Goal: Transaction & Acquisition: Purchase product/service

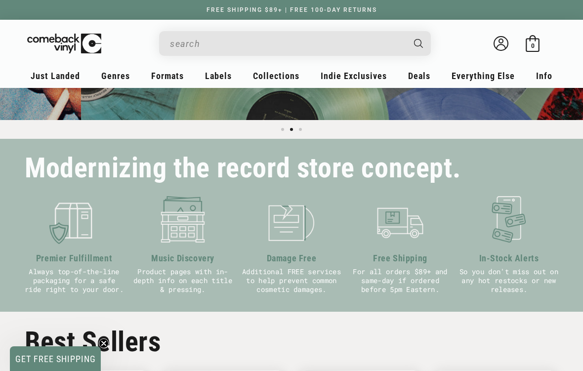
scroll to position [0, 583]
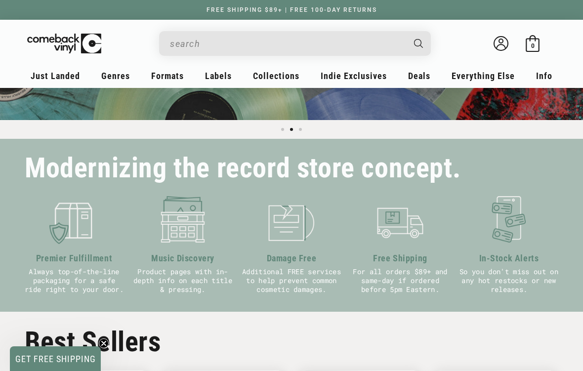
click at [425, 111] on link "All Deals" at bounding box center [468, 105] width 99 height 17
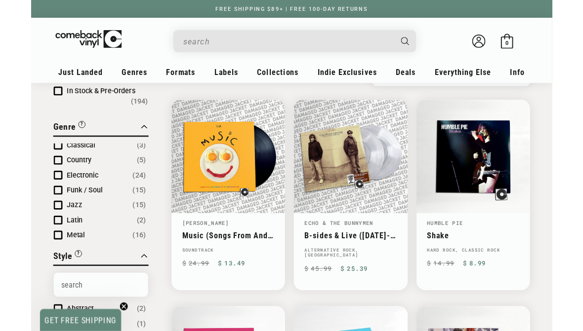
scroll to position [3, 0]
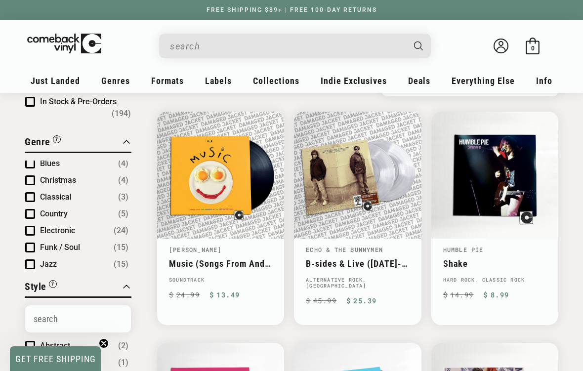
click at [34, 184] on span "Product filter" at bounding box center [30, 180] width 10 height 10
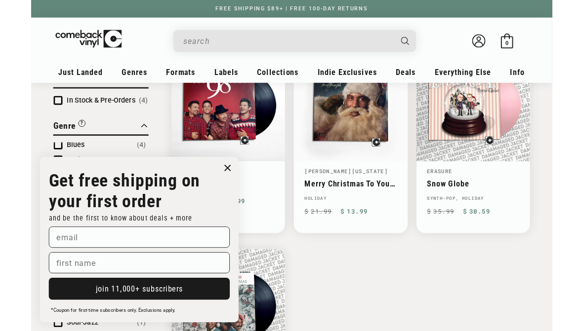
scroll to position [159, 0]
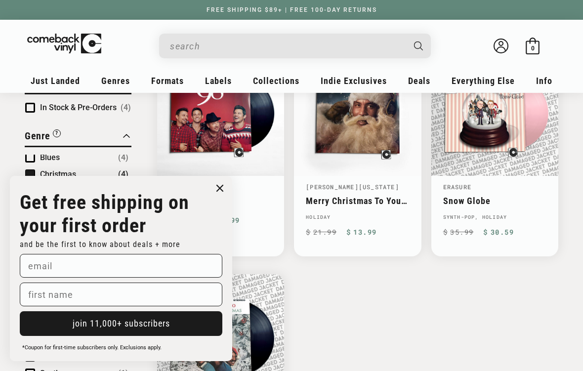
click at [219, 185] on icon "Close dialog" at bounding box center [220, 188] width 6 height 6
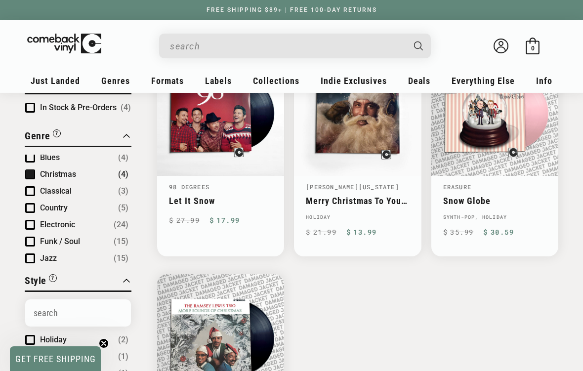
click at [31, 175] on span "Product filter" at bounding box center [30, 174] width 10 height 10
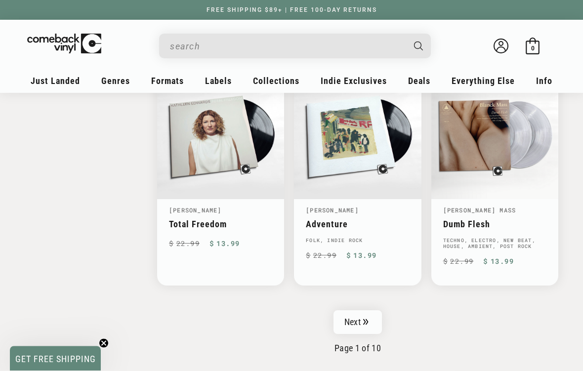
scroll to position [1531, 0]
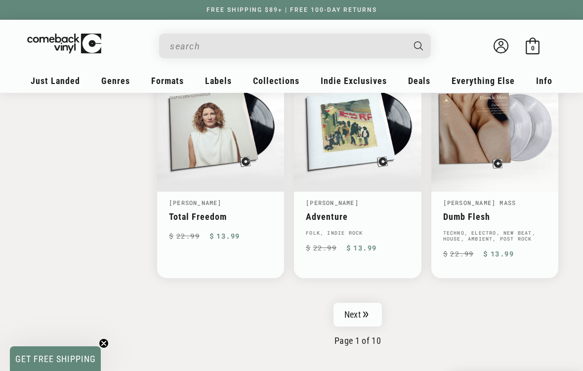
click at [355, 303] on link "Next" at bounding box center [357, 315] width 48 height 24
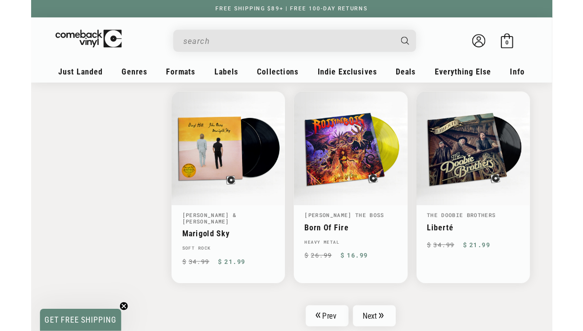
scroll to position [1505, 0]
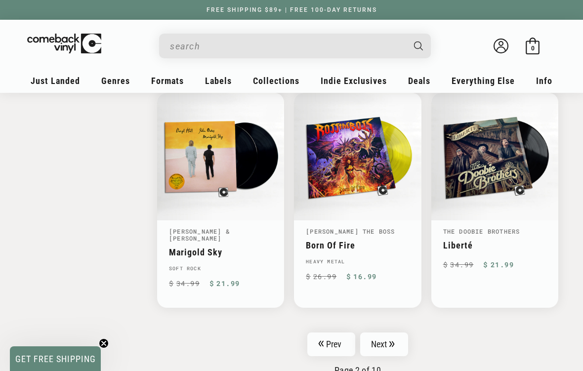
click at [384, 331] on link "Next" at bounding box center [384, 344] width 48 height 24
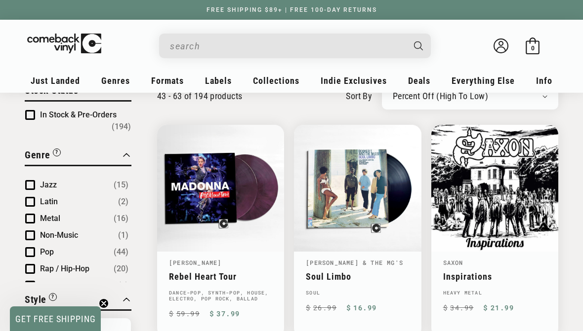
scroll to position [101, 0]
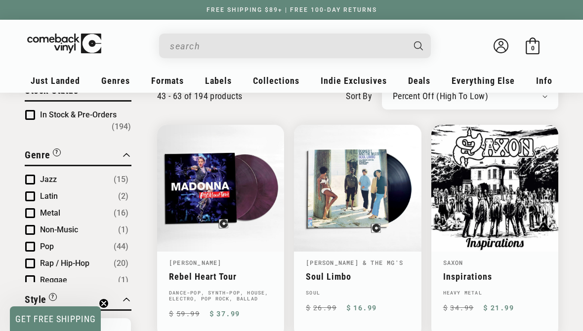
click at [29, 251] on span "Product filter" at bounding box center [30, 247] width 10 height 10
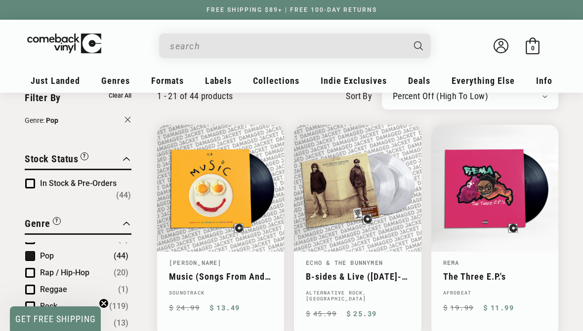
scroll to position [160, 0]
click at [29, 276] on span "Product filter" at bounding box center [30, 273] width 10 height 10
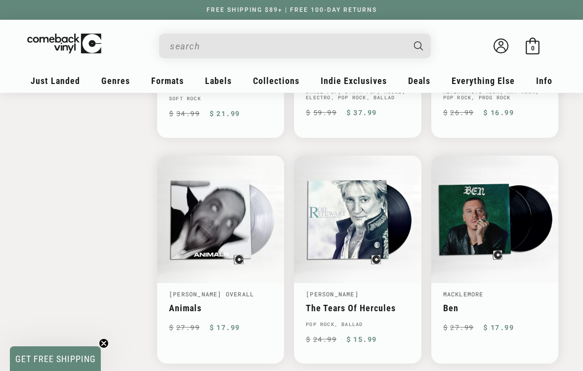
scroll to position [1538, 0]
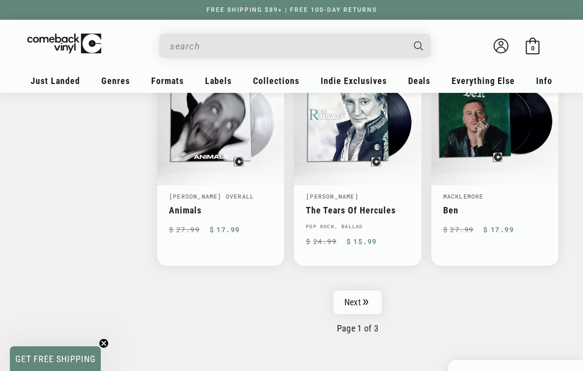
click at [371, 290] on link "Next" at bounding box center [357, 302] width 48 height 24
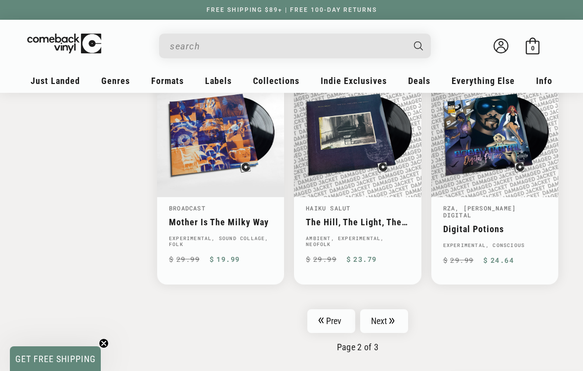
scroll to position [1533, 0]
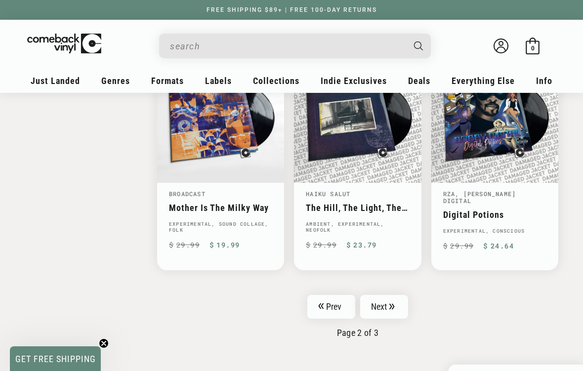
click at [387, 295] on link "Next" at bounding box center [384, 307] width 48 height 24
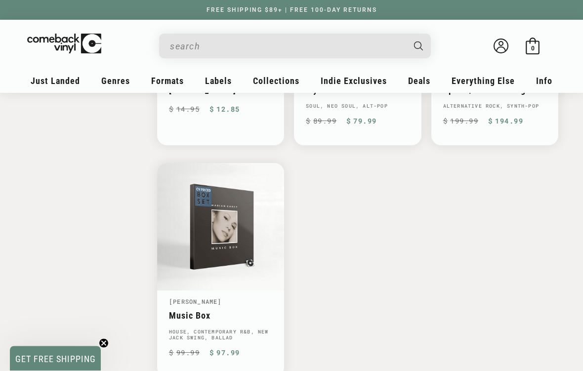
scroll to position [1403, 0]
click at [172, 298] on link "Mariah Carey" at bounding box center [195, 301] width 53 height 8
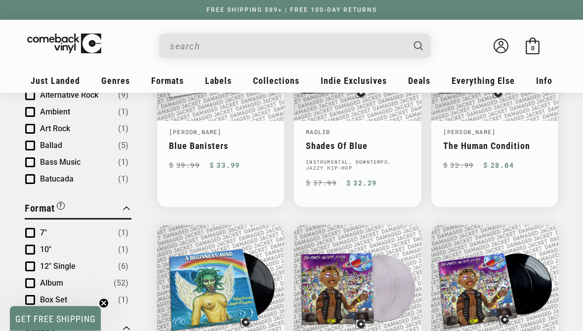
scroll to position [439, 0]
click at [534, 151] on link "The Human Condition" at bounding box center [494, 146] width 103 height 10
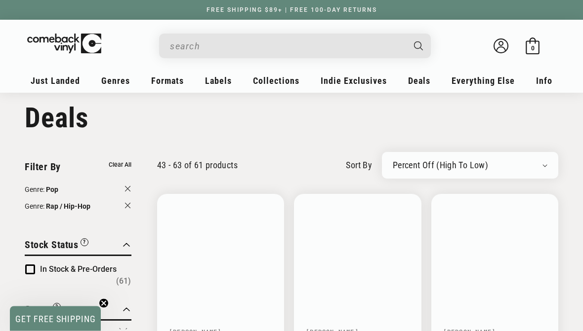
scroll to position [13, 0]
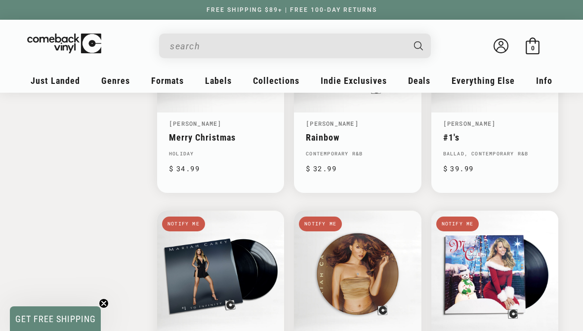
scroll to position [1104, 0]
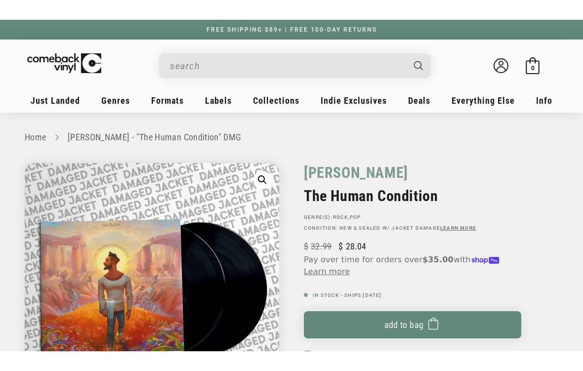
scroll to position [37, 0]
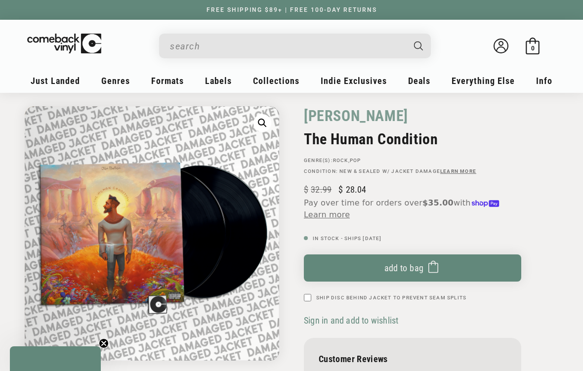
click at [495, 273] on button "Add to bag Added to bag" at bounding box center [412, 267] width 217 height 27
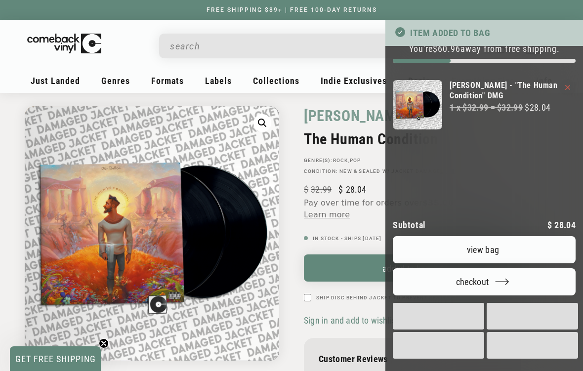
click at [309, 295] on input "Ship Disc Behind Jacket To Prevent Seam Splits" at bounding box center [307, 297] width 7 height 7
checkbox input "true"
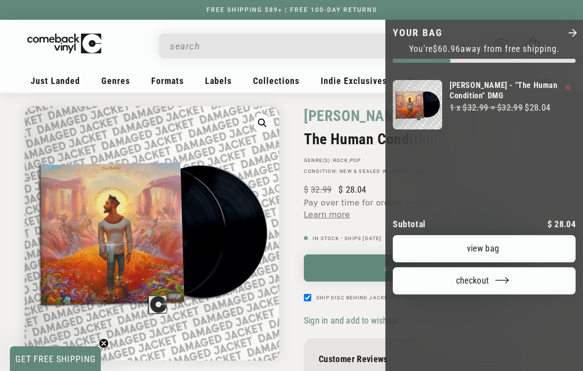
click at [342, 260] on div at bounding box center [291, 185] width 583 height 371
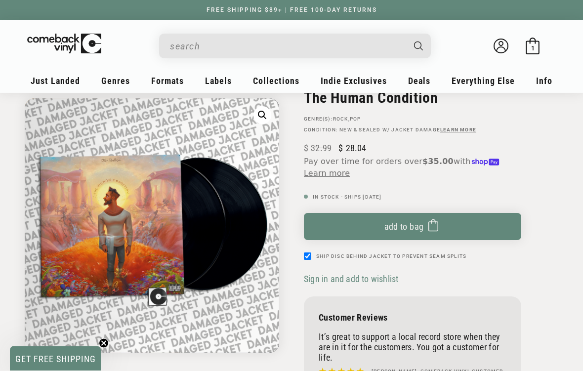
scroll to position [93, 0]
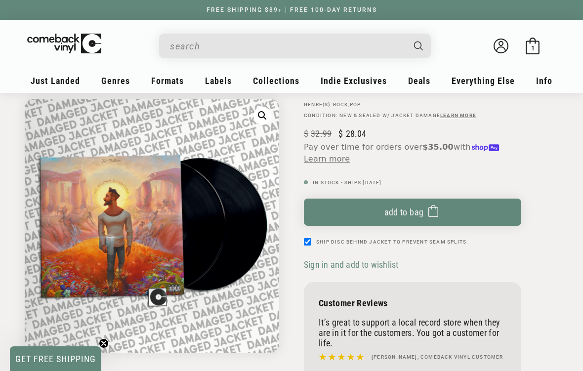
click at [433, 213] on icon "submit" at bounding box center [433, 211] width 10 height 16
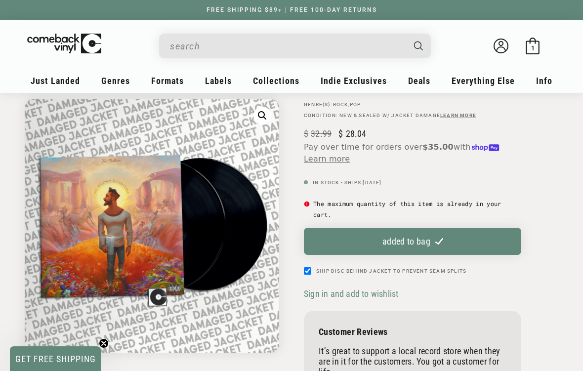
click at [535, 53] on rect at bounding box center [532, 47] width 13 height 13
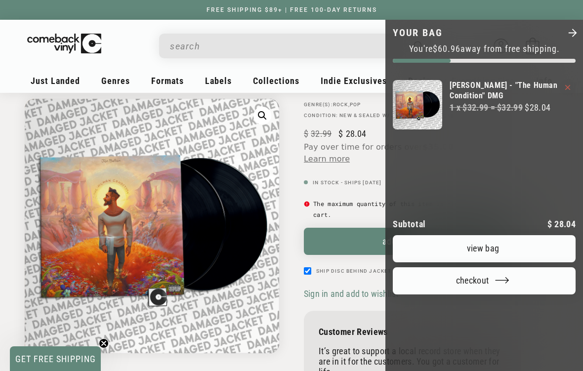
click at [567, 88] on icon "Your bag" at bounding box center [567, 87] width 5 height 5
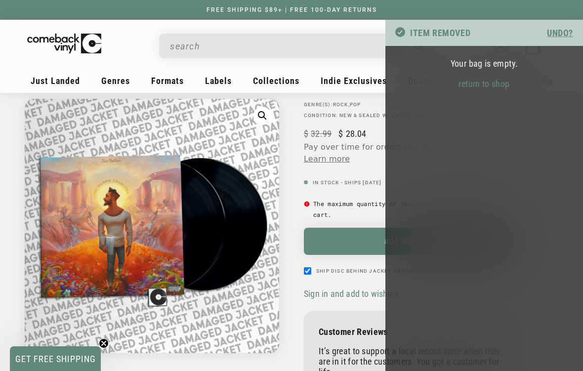
click at [354, 225] on div at bounding box center [291, 185] width 583 height 371
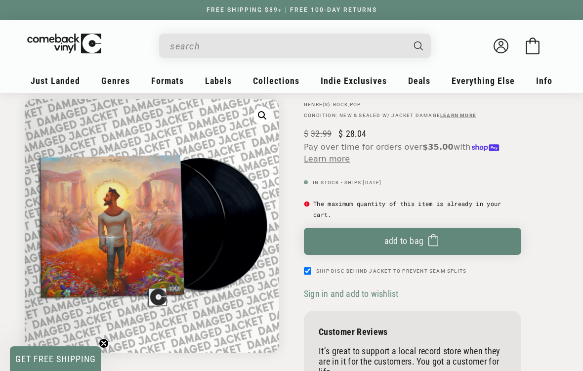
click at [358, 242] on button "Add to bag Added to bag" at bounding box center [412, 241] width 217 height 27
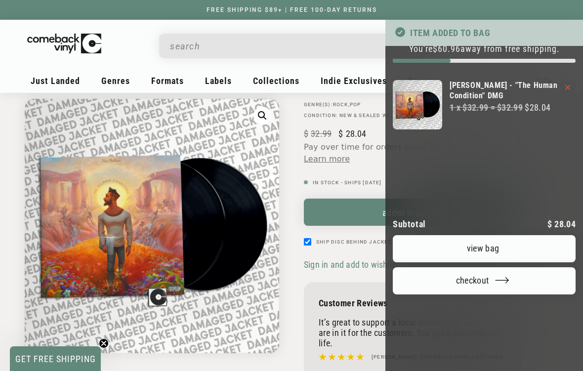
click at [371, 186] on div at bounding box center [291, 185] width 583 height 371
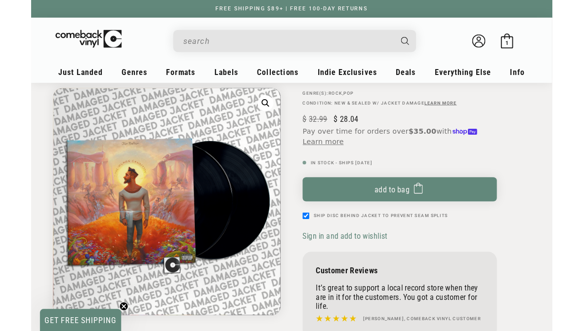
scroll to position [85, 0]
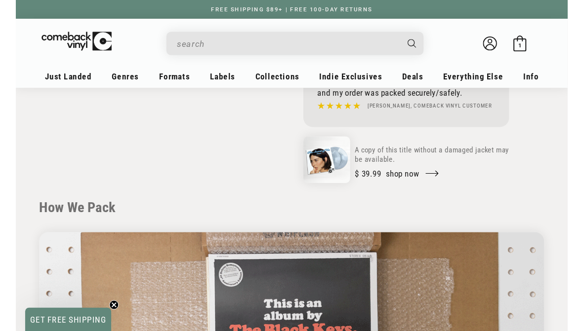
scroll to position [325, 0]
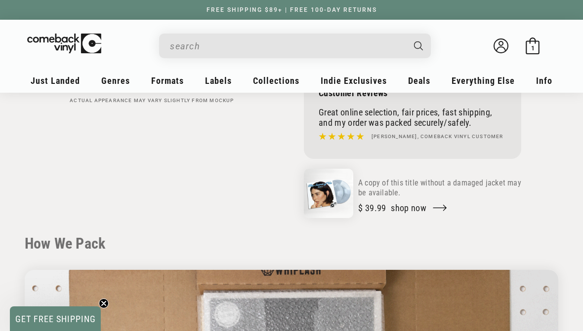
click at [502, 247] on h2 "How We Pack" at bounding box center [292, 244] width 534 height 18
click at [490, 185] on p "A copy of this title without a damaged jacket may be available." at bounding box center [439, 188] width 163 height 20
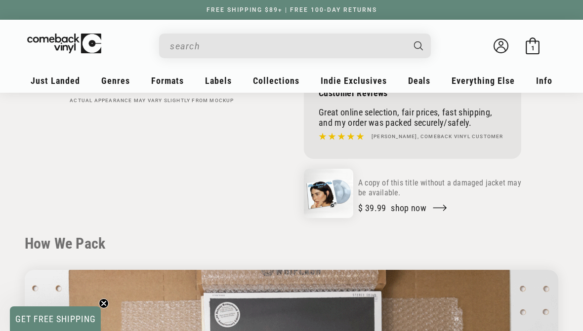
click at [436, 205] on link "Shop now" at bounding box center [419, 208] width 57 height 10
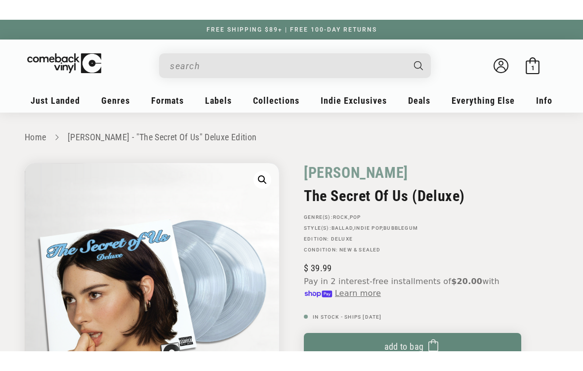
scroll to position [10, 0]
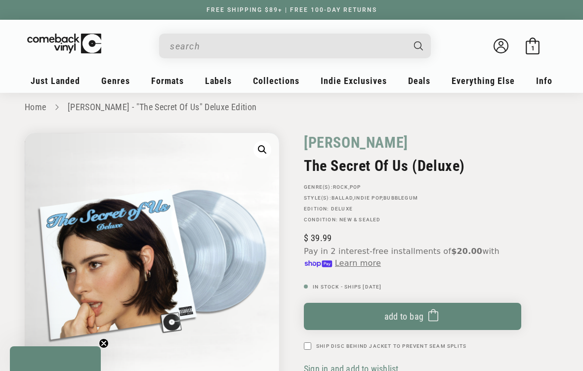
click at [479, 316] on button "Add to bag Added to bag" at bounding box center [412, 316] width 217 height 27
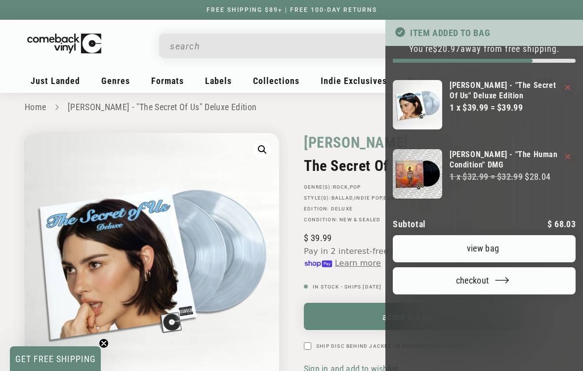
click at [370, 109] on div at bounding box center [291, 185] width 583 height 371
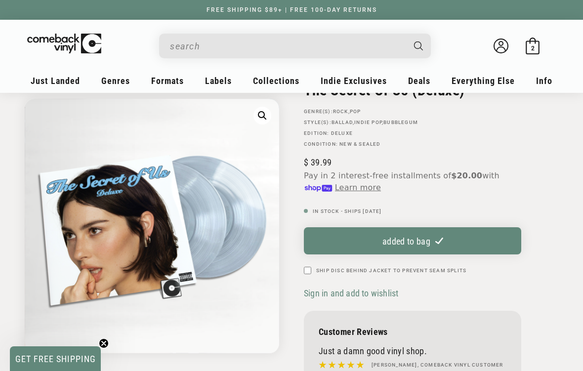
scroll to position [93, 0]
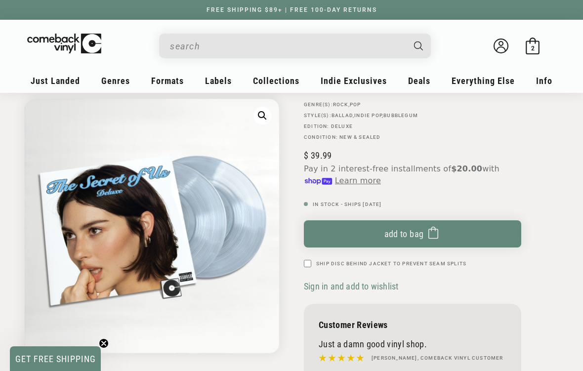
click at [308, 257] on div "Add to bag Added to bag Ship Disc Behind Jacket To Prevent Seam Splits" at bounding box center [412, 243] width 217 height 47
click at [309, 257] on div "Add to bag Added to bag Ship Disc Behind Jacket To Prevent Seam Splits" at bounding box center [412, 243] width 217 height 47
click at [307, 260] on input "Ship Disc Behind Jacket To Prevent Seam Splits" at bounding box center [307, 263] width 7 height 7
checkbox input "true"
click at [532, 41] on rect at bounding box center [532, 47] width 13 height 13
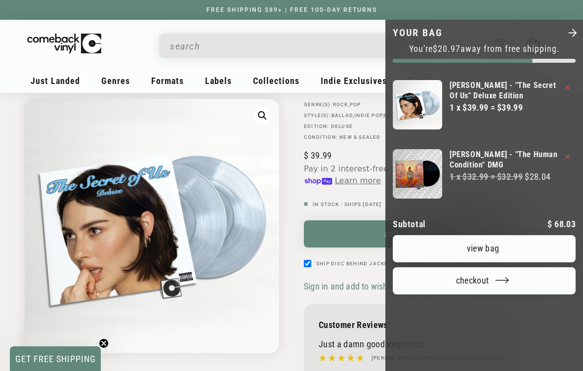
click at [569, 83] on cart-remove-button "Your bag" at bounding box center [567, 87] width 5 height 10
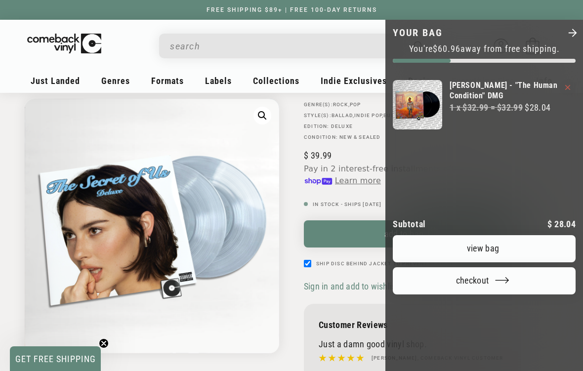
click at [367, 203] on div at bounding box center [291, 185] width 583 height 371
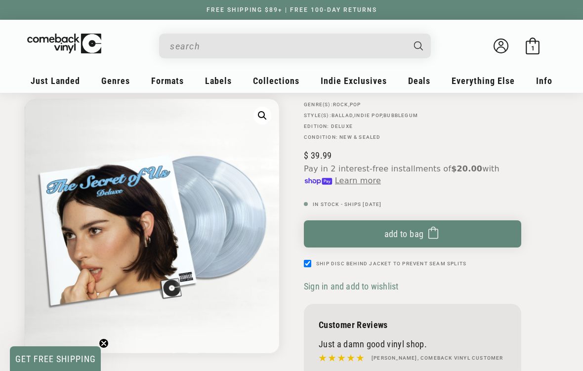
click at [379, 233] on button "Add to bag Added to bag" at bounding box center [412, 233] width 217 height 27
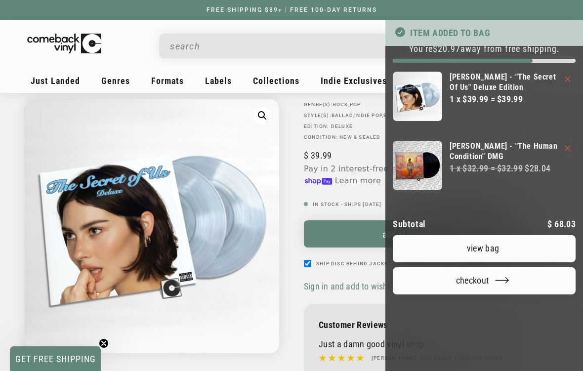
scroll to position [68, 0]
click at [503, 141] on link "[PERSON_NAME] - "The Human Condition" DMG" at bounding box center [504, 151] width 108 height 21
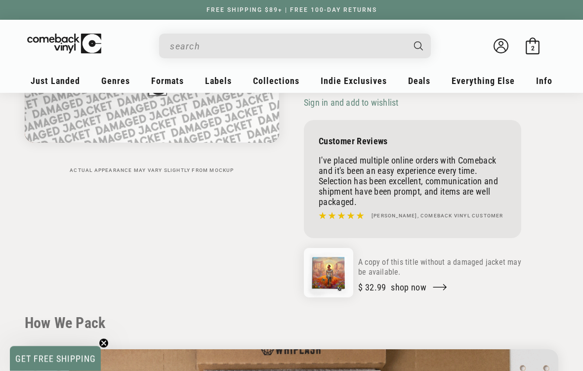
click at [455, 264] on p "A copy of this title without a damaged jacket may be available." at bounding box center [439, 268] width 163 height 20
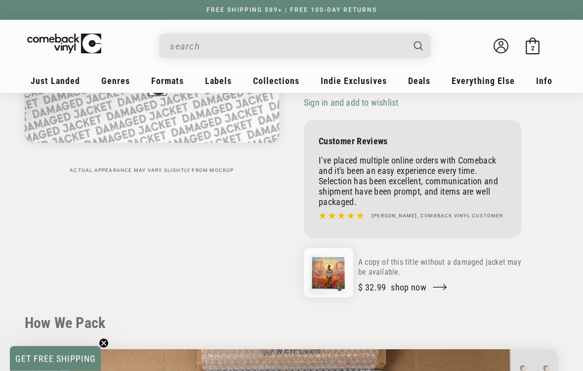
scroll to position [255, 0]
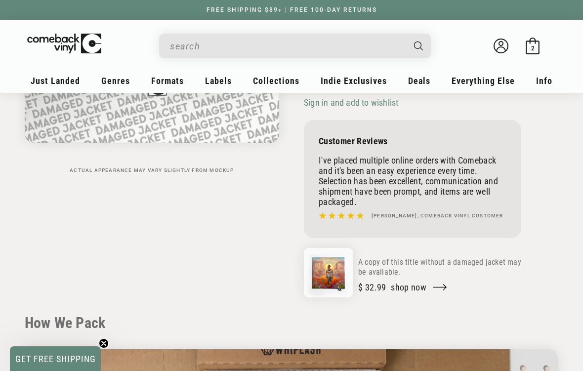
click at [420, 289] on link "Shop now" at bounding box center [419, 287] width 57 height 10
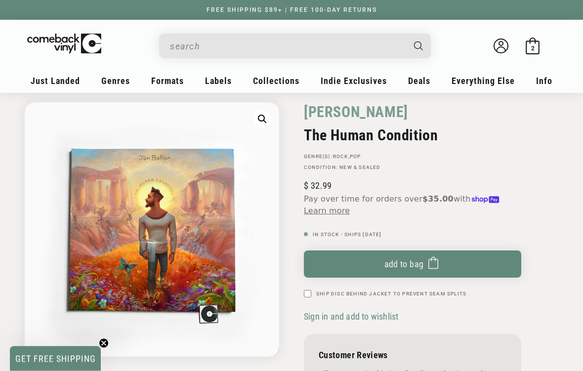
scroll to position [41, 0]
click at [308, 291] on input "Ship Disc Behind Jacket To Prevent Seam Splits" at bounding box center [307, 293] width 7 height 7
checkbox input "true"
click at [408, 255] on button "Add to bag Added to bag" at bounding box center [412, 263] width 217 height 27
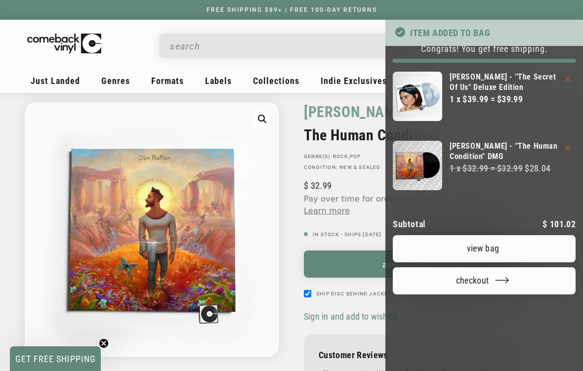
scroll to position [130, 0]
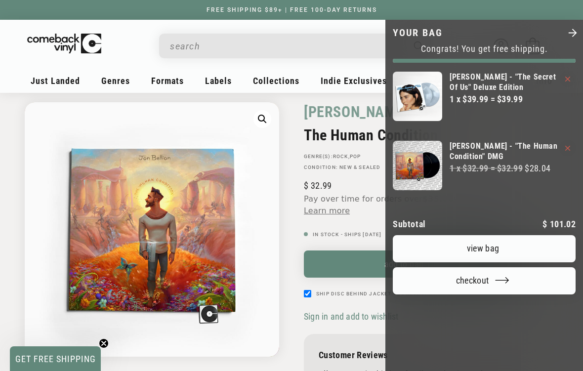
click at [569, 146] on icon "Your bag" at bounding box center [567, 148] width 5 height 5
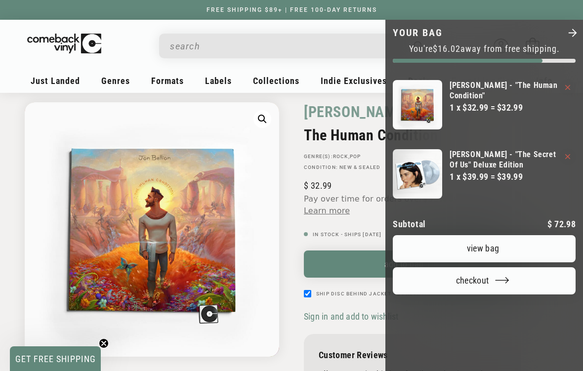
click at [19, 67] on div at bounding box center [291, 185] width 583 height 371
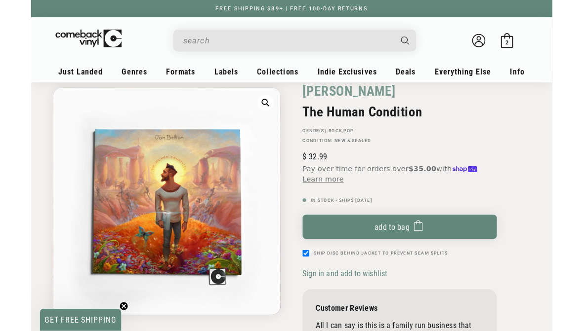
scroll to position [0, 0]
